Goal: Task Accomplishment & Management: Manage account settings

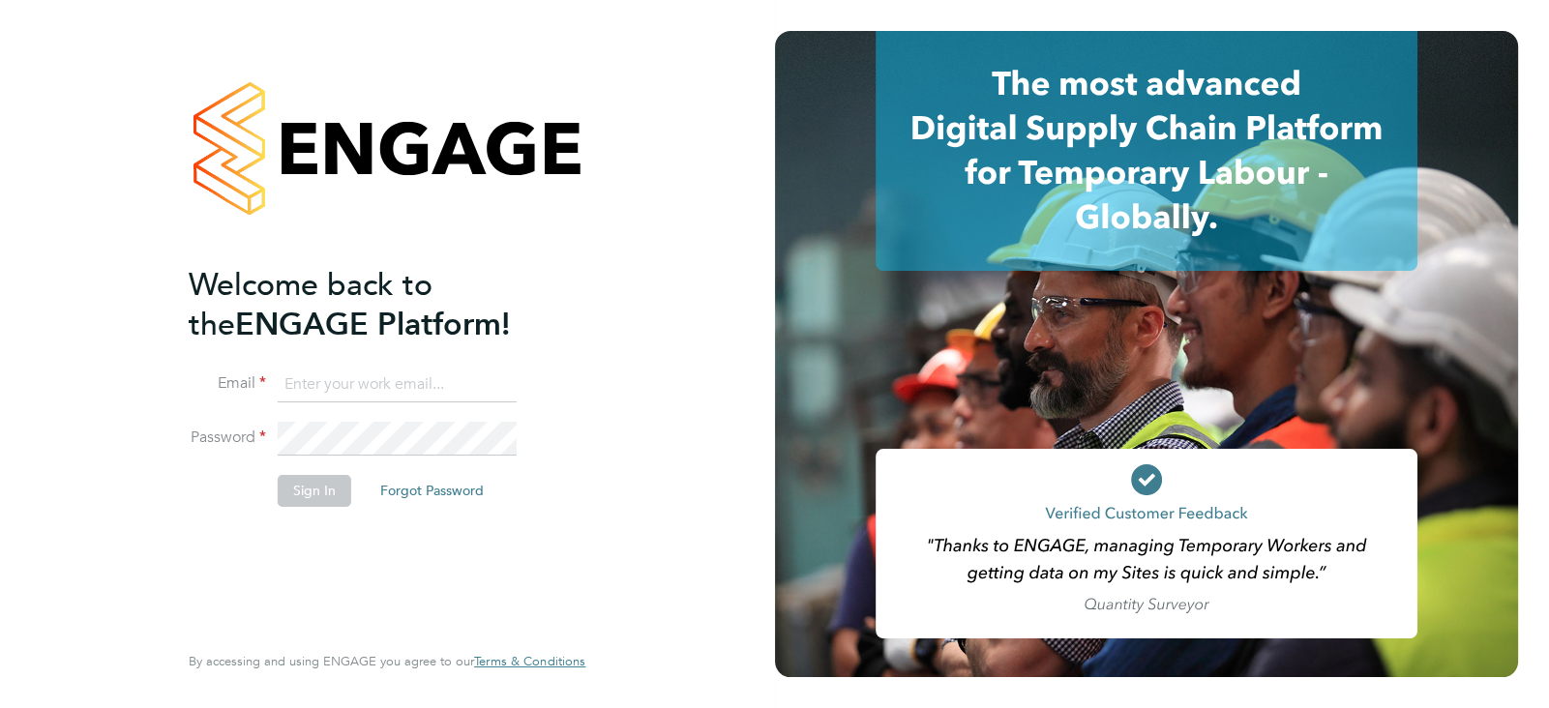
type input "[PERSON_NAME][EMAIL_ADDRESS][PERSON_NAME][DOMAIN_NAME]"
click at [284, 494] on button "Sign In" at bounding box center [315, 490] width 74 height 31
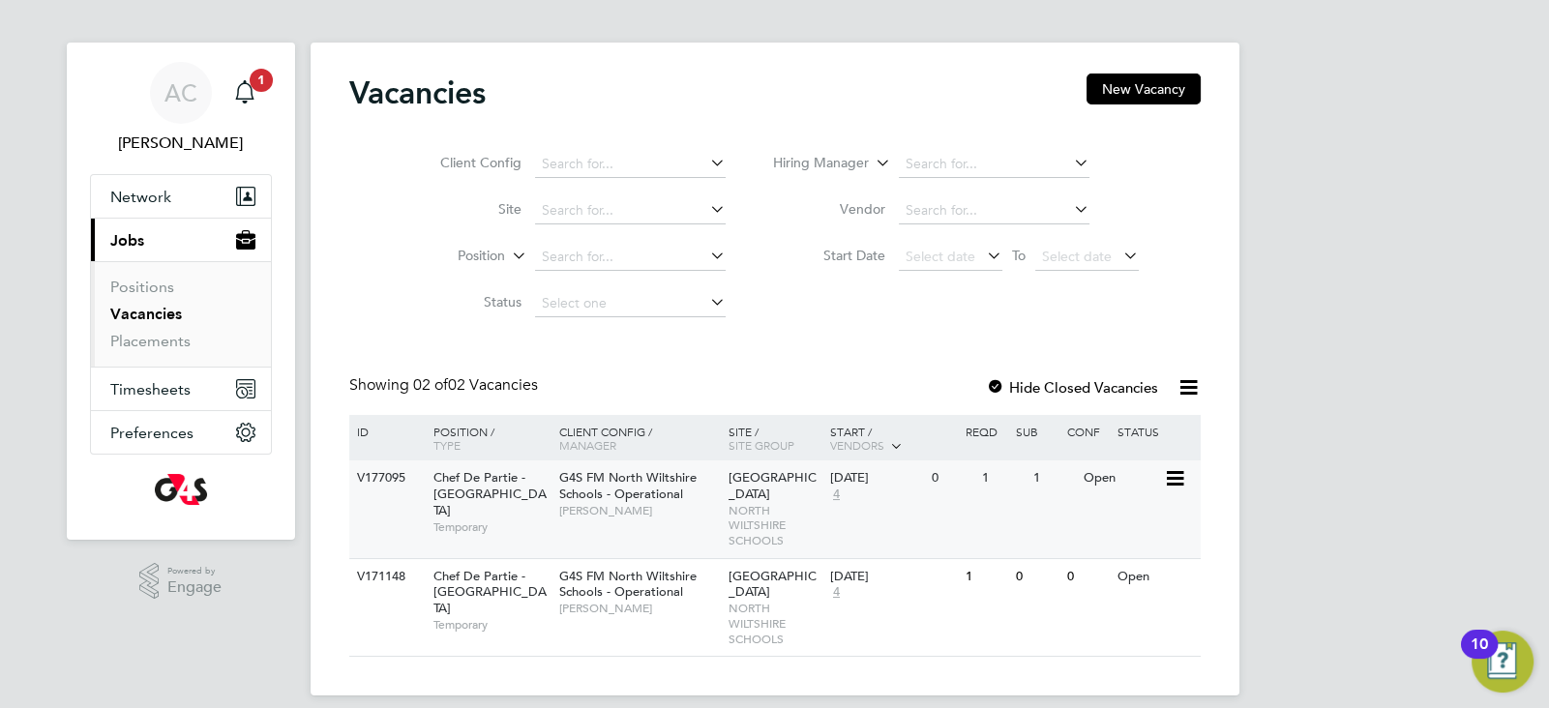
scroll to position [29, 0]
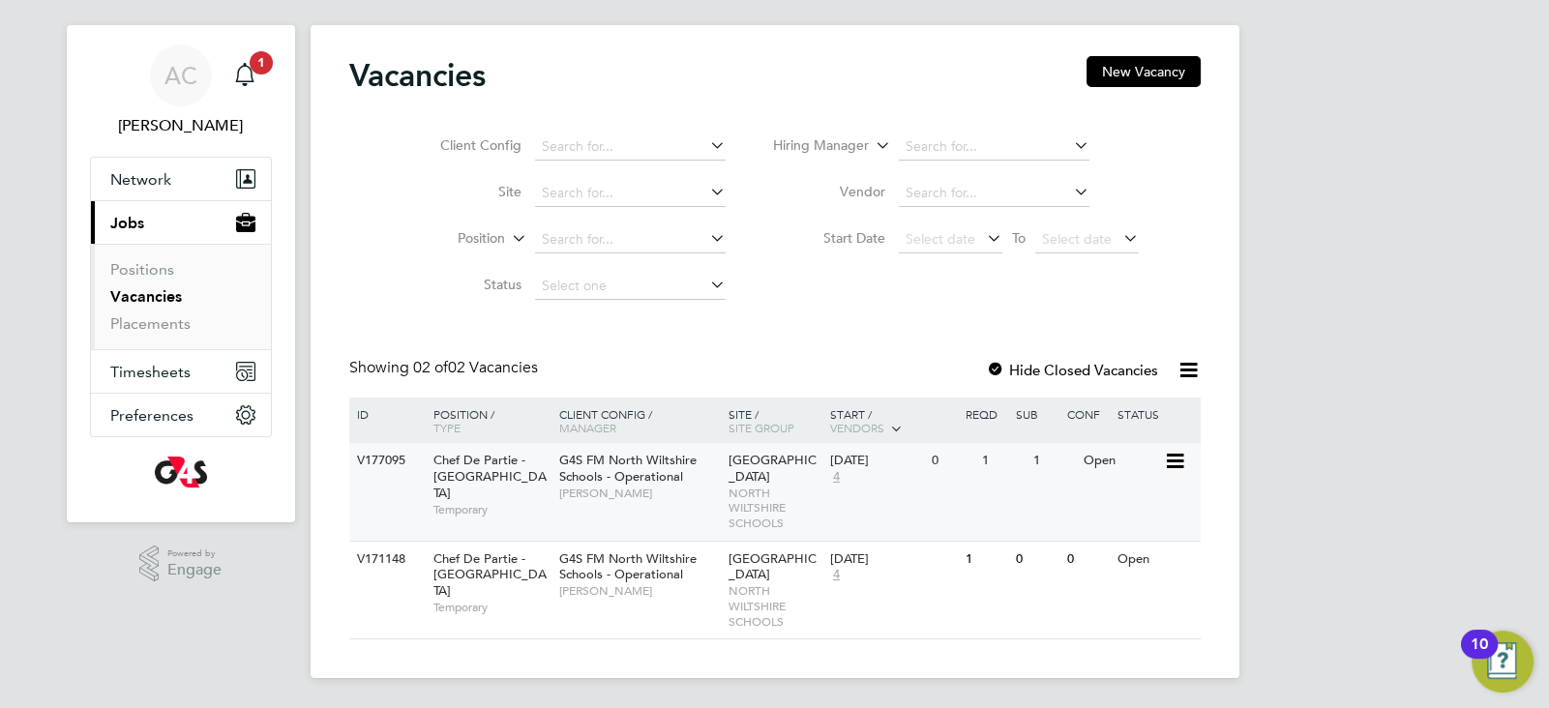
click at [578, 519] on div "V177095 Chef De Partie - North Wiltshire Schools Temporary G4S FM North Wiltshi…" at bounding box center [775, 492] width 852 height 98
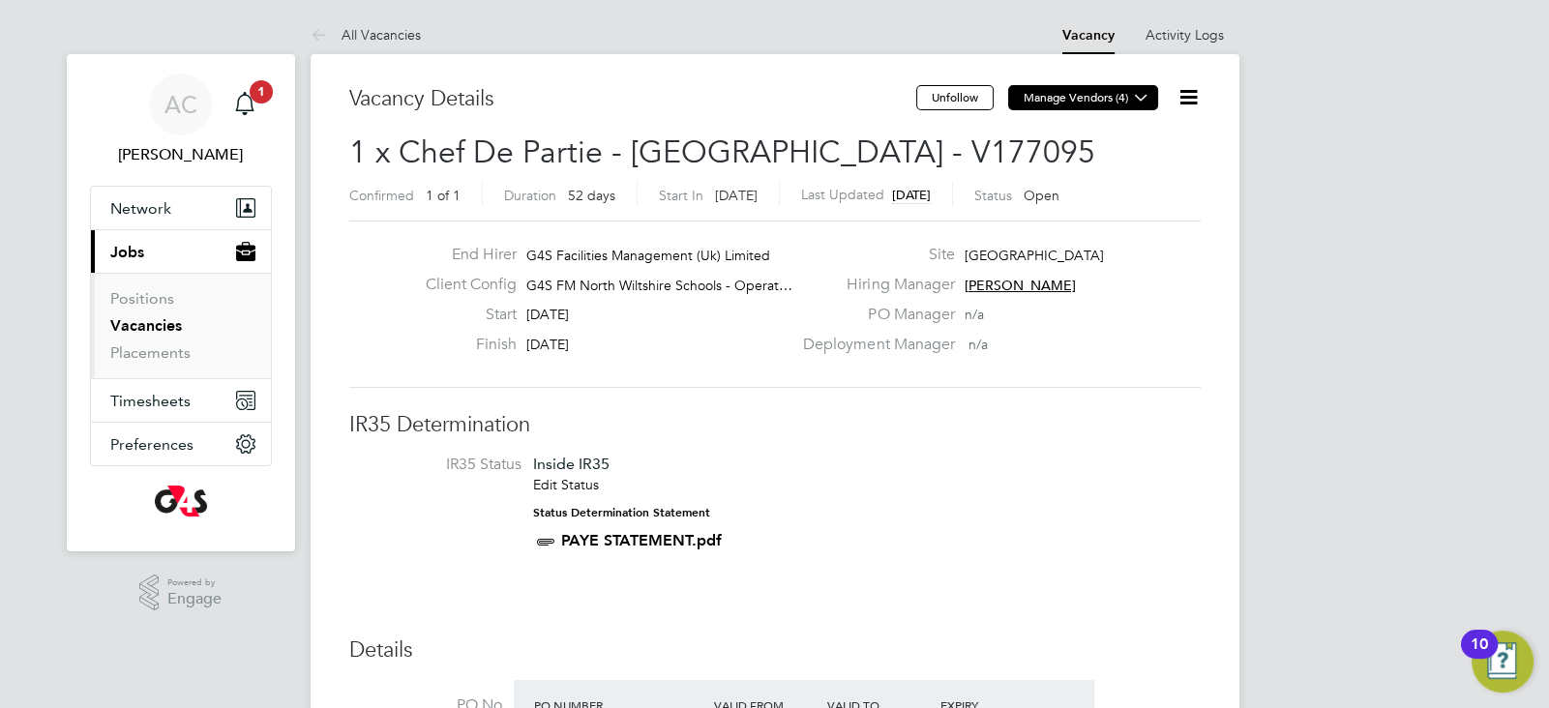
click at [1143, 94] on icon at bounding box center [1141, 97] width 15 height 15
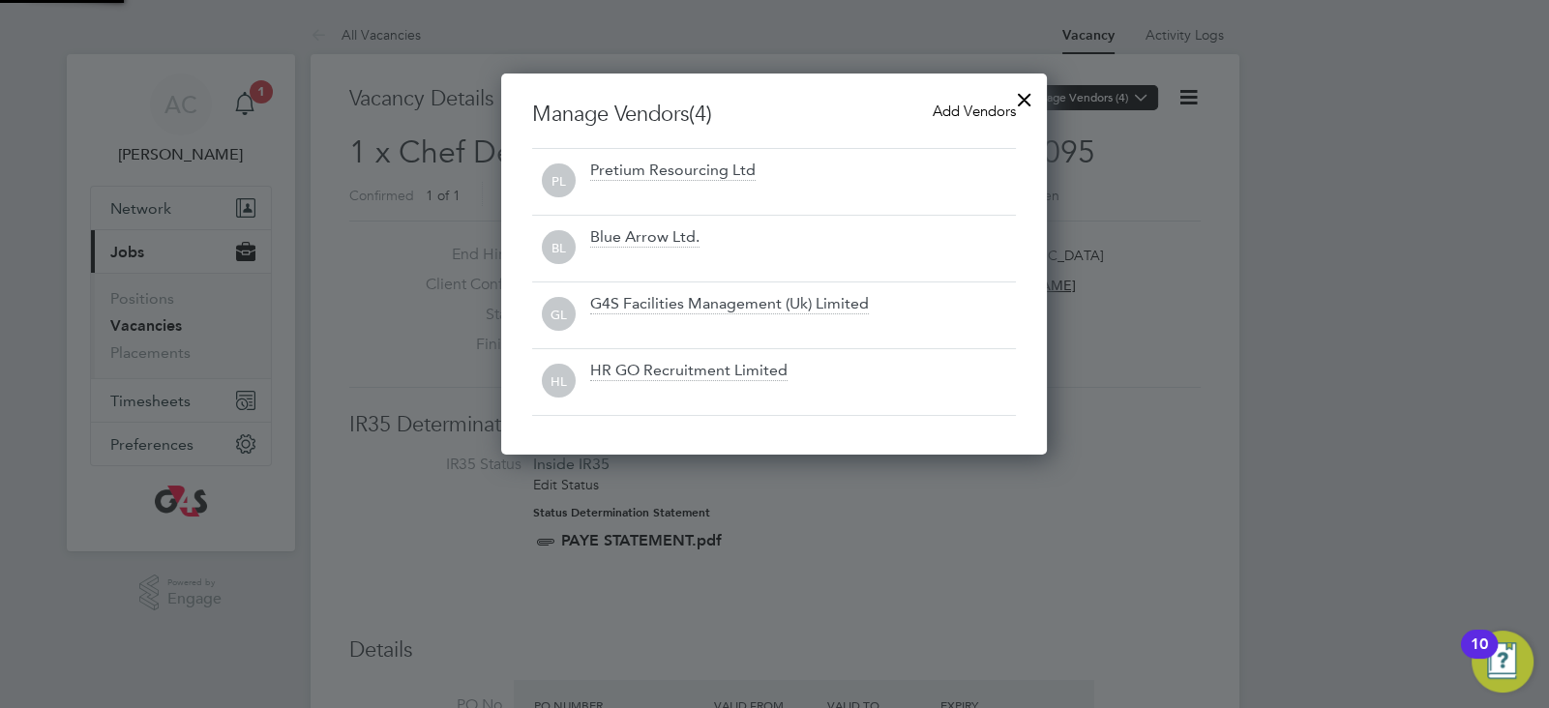
scroll to position [10, 10]
click at [1027, 95] on div at bounding box center [1024, 94] width 35 height 35
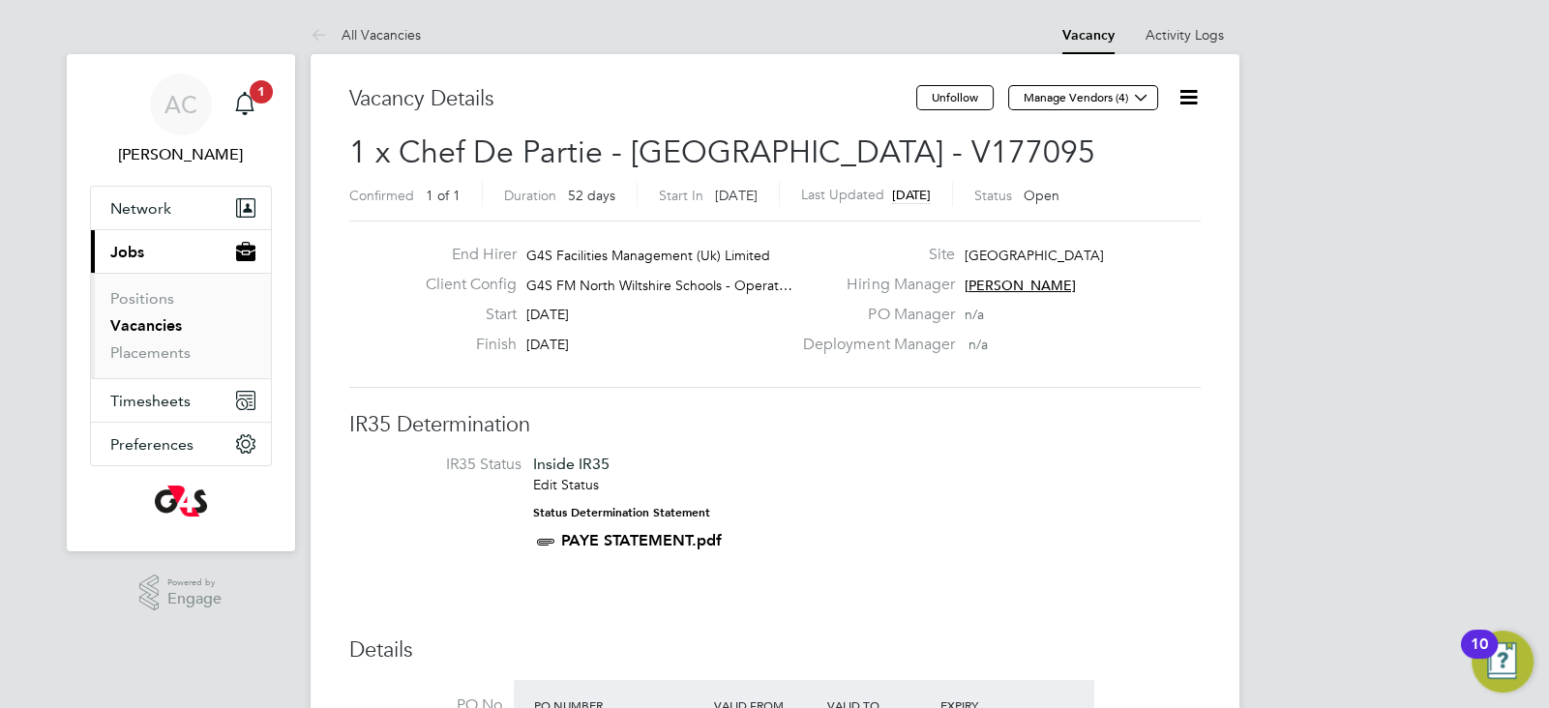
click at [1193, 99] on icon at bounding box center [1189, 97] width 24 height 24
click at [1160, 145] on li "Edit Vacancy e" at bounding box center [1141, 143] width 112 height 27
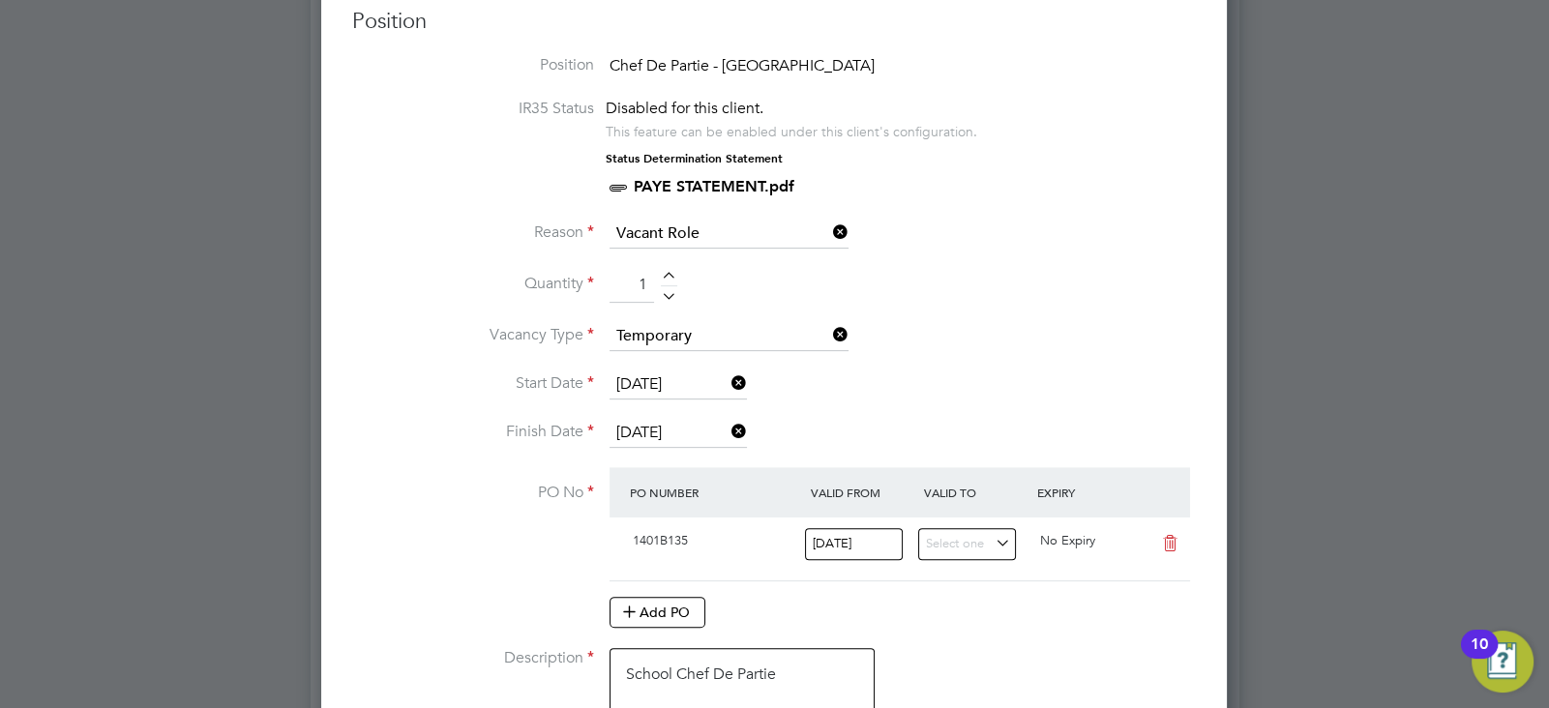
click at [728, 435] on icon at bounding box center [728, 431] width 0 height 27
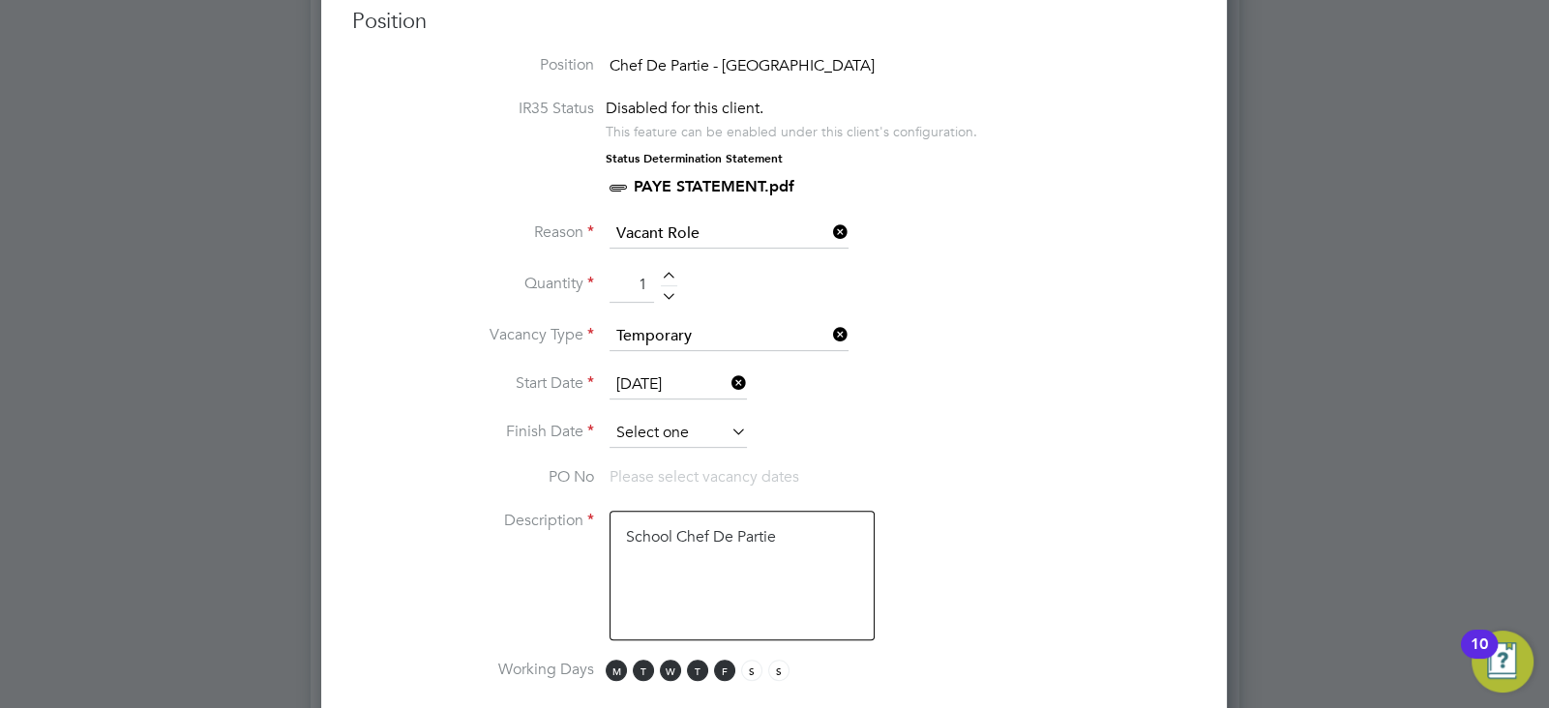
click at [717, 435] on input at bounding box center [678, 433] width 137 height 29
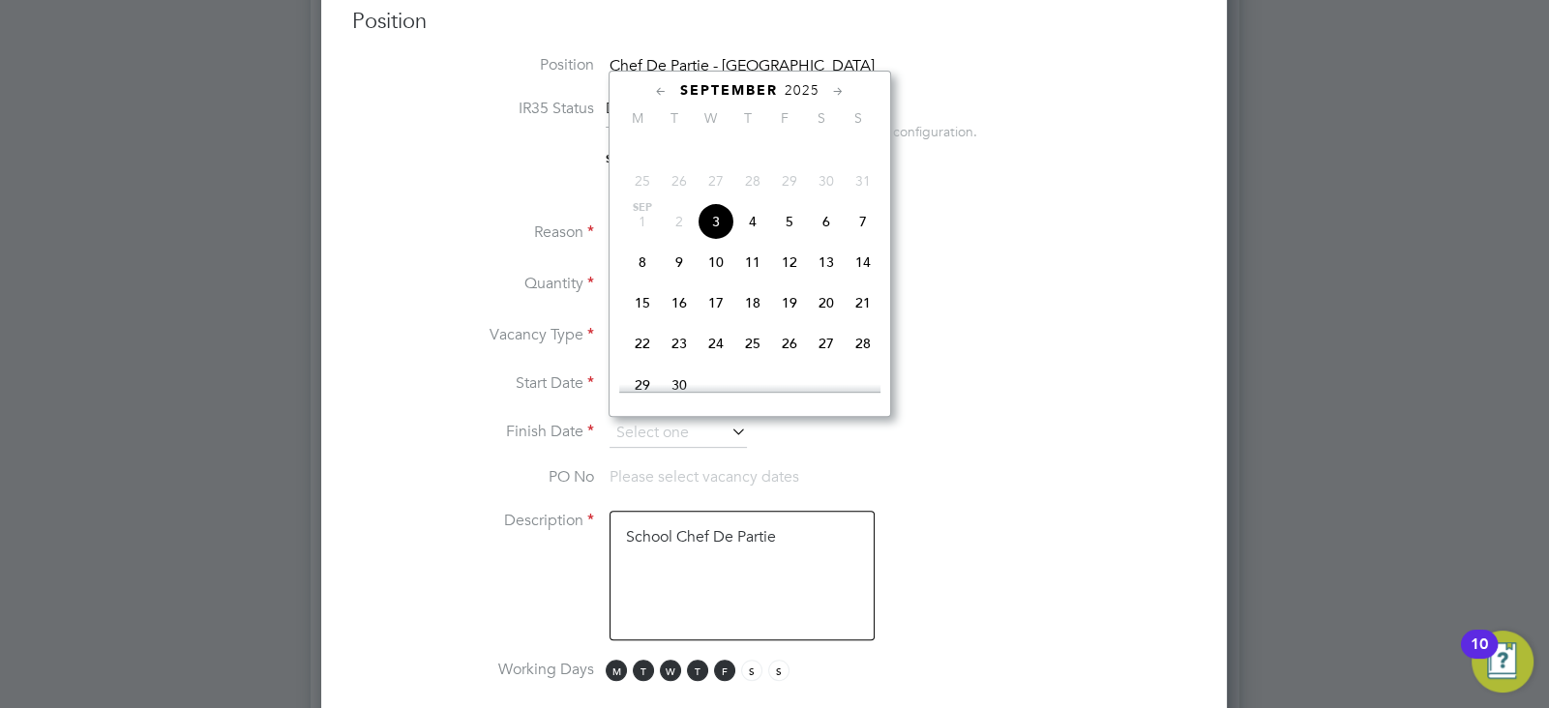
click at [788, 240] on span "5" at bounding box center [789, 221] width 37 height 37
type input "[DATE]"
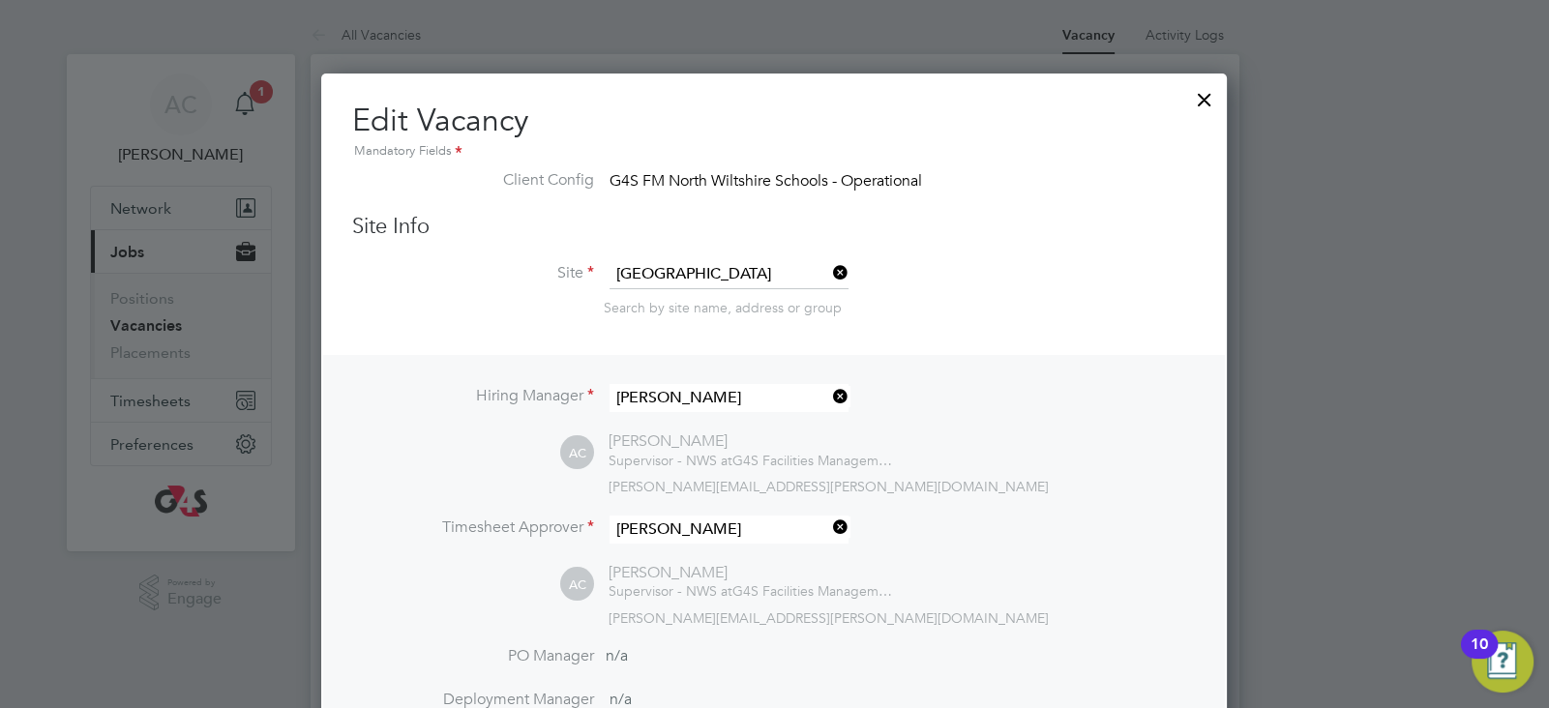
click at [1205, 95] on div at bounding box center [1204, 94] width 35 height 35
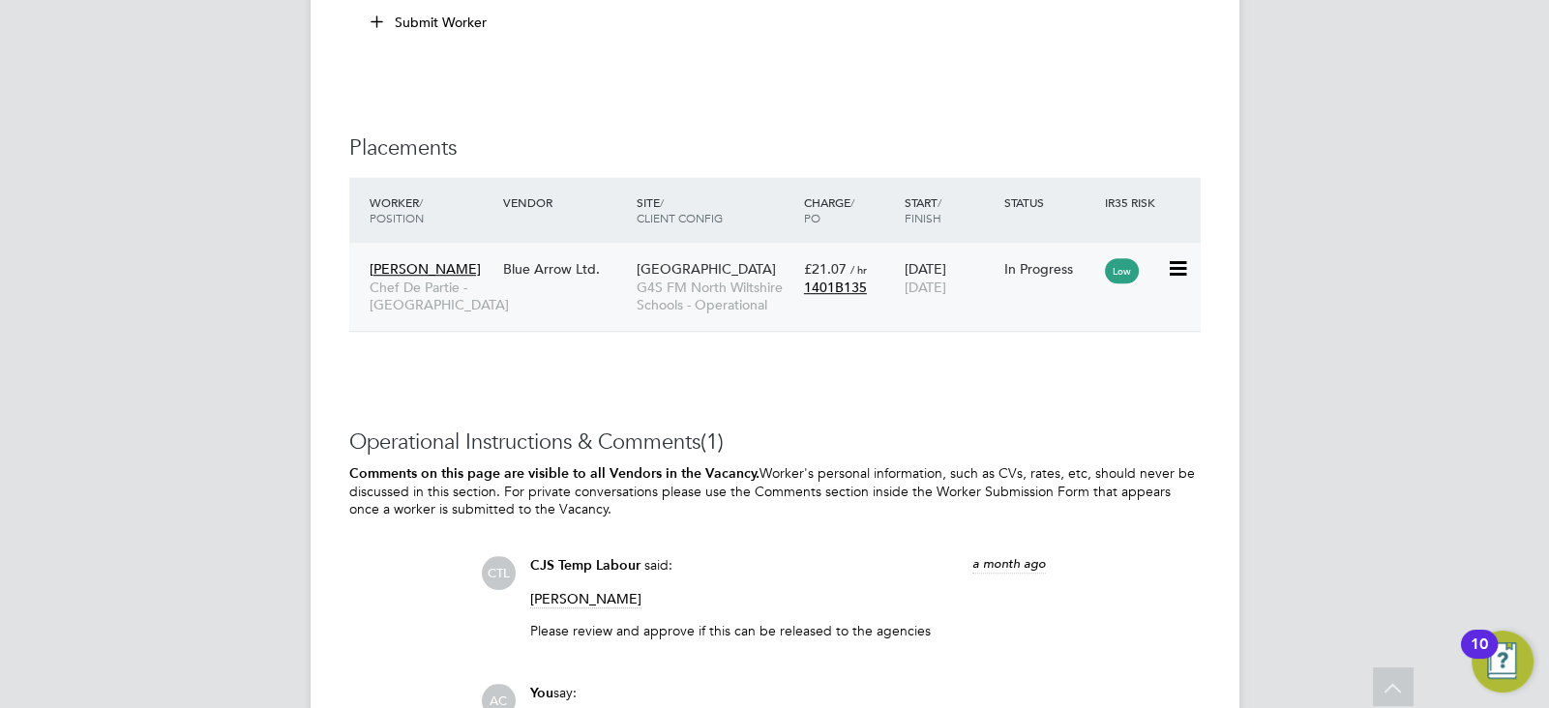
click at [1184, 272] on icon at bounding box center [1176, 268] width 19 height 23
